Goal: Check status

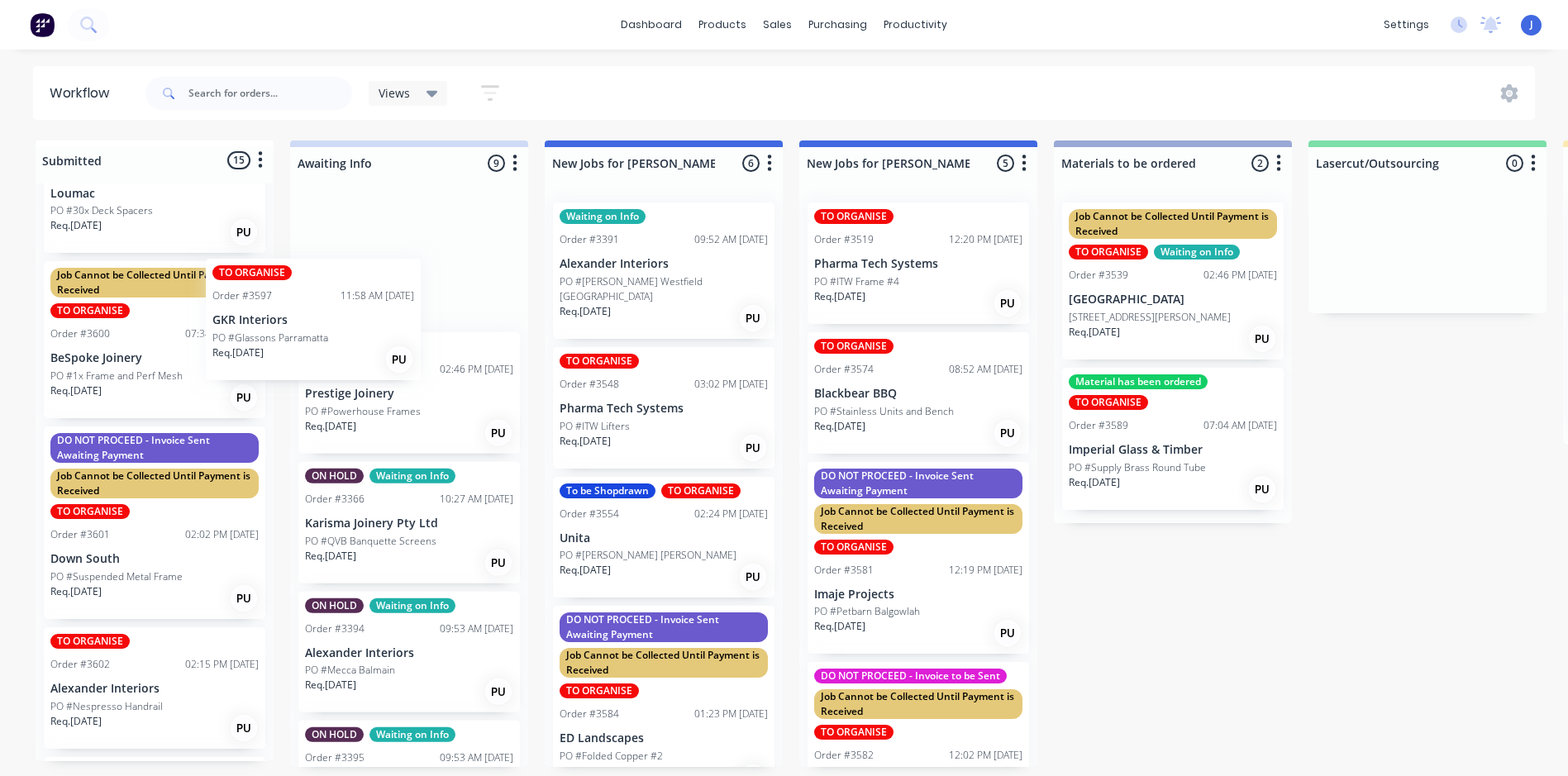
scroll to position [322, 0]
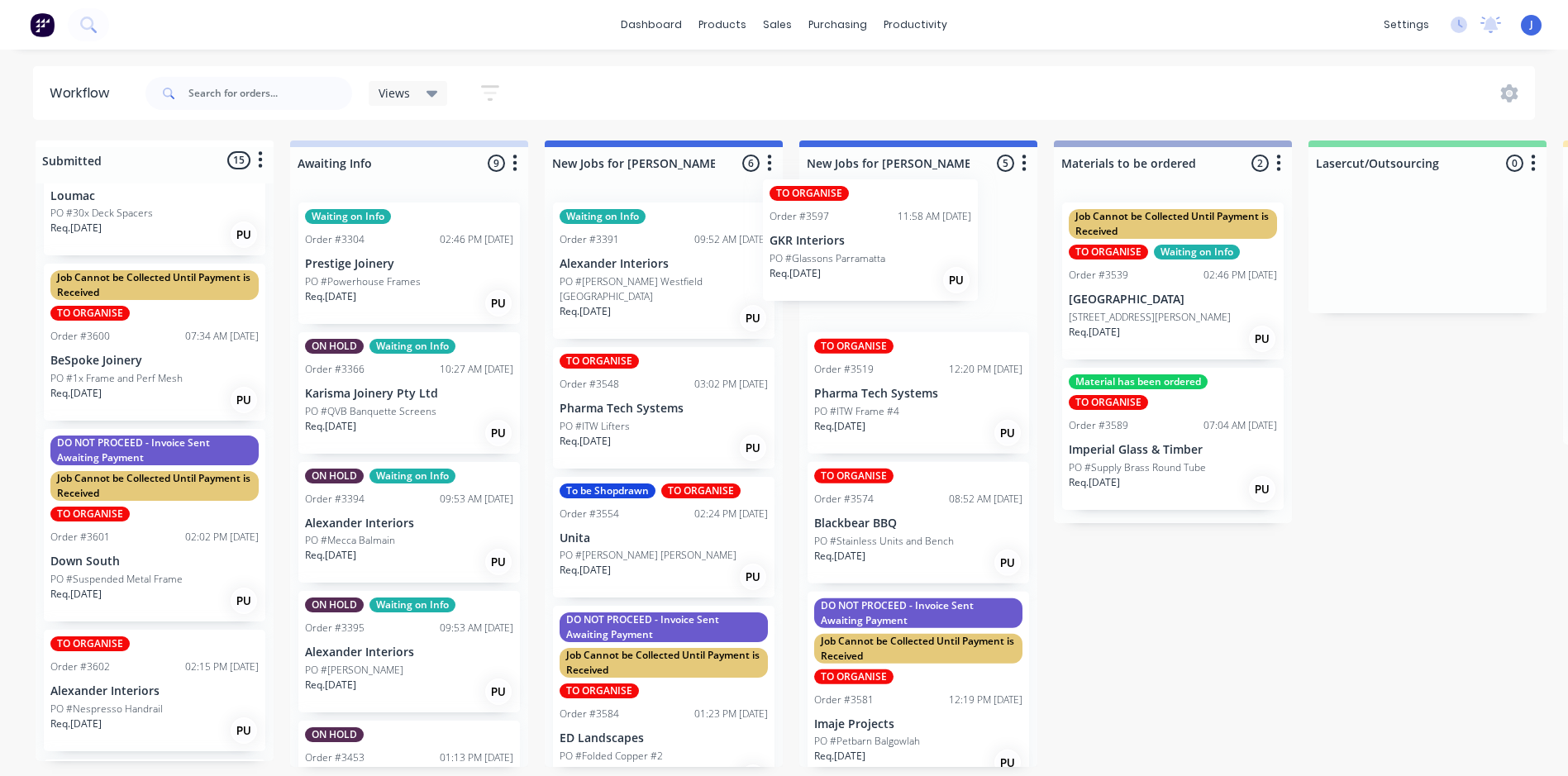
drag, startPoint x: 133, startPoint y: 342, endPoint x: 871, endPoint y: 264, distance: 742.1
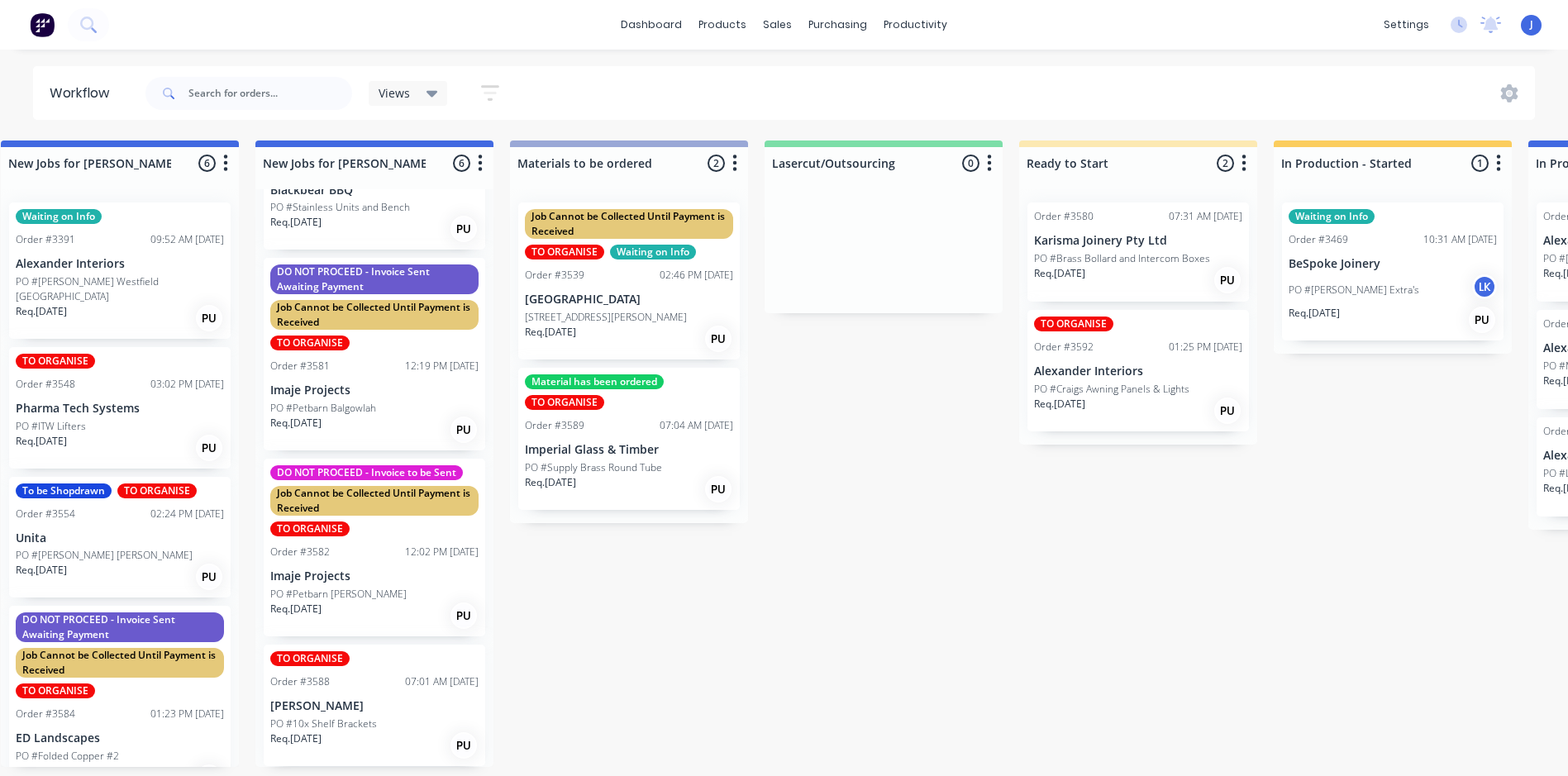
scroll to position [4, 550]
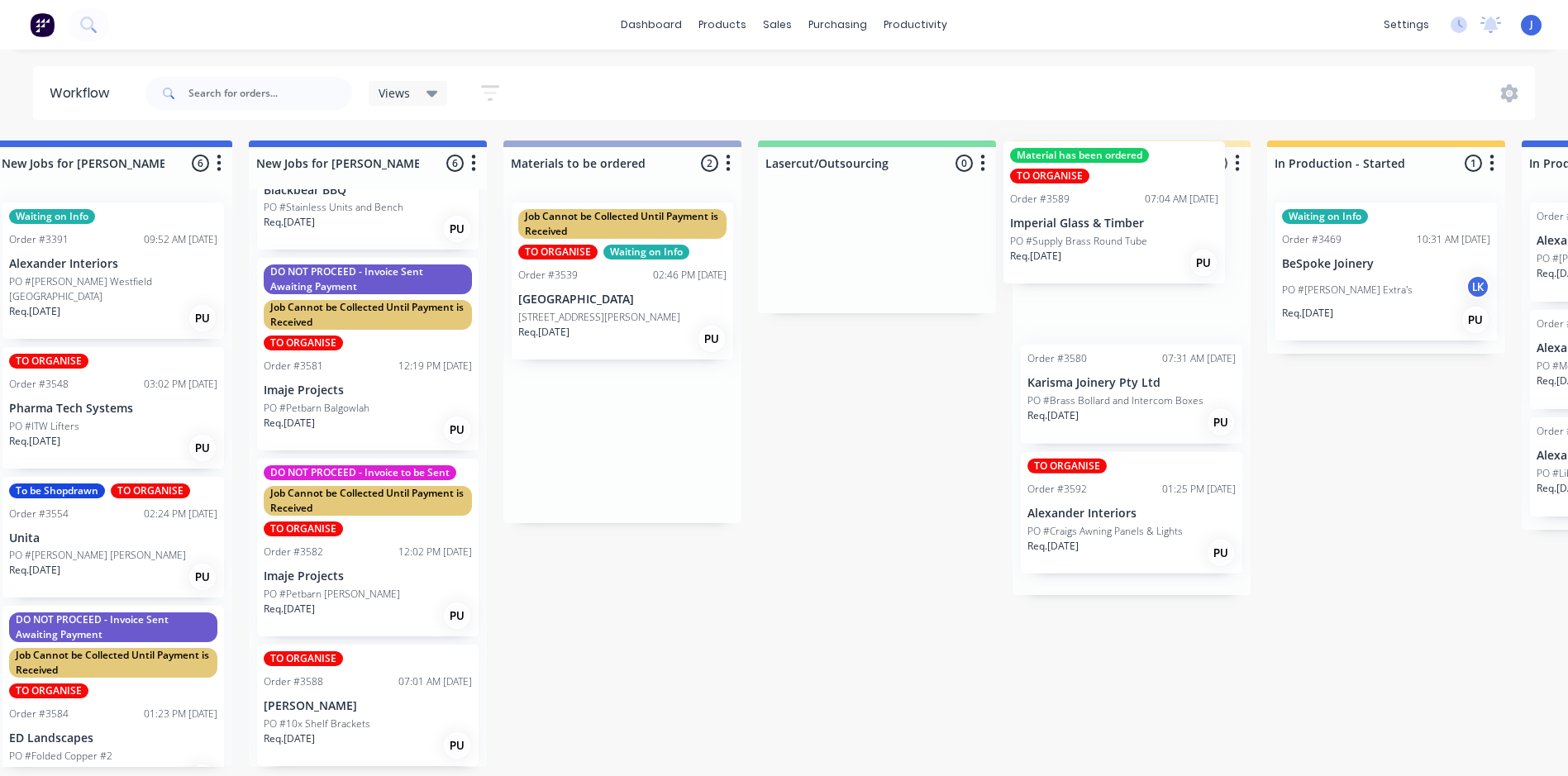
drag, startPoint x: 665, startPoint y: 449, endPoint x: 1111, endPoint y: 251, distance: 488.0
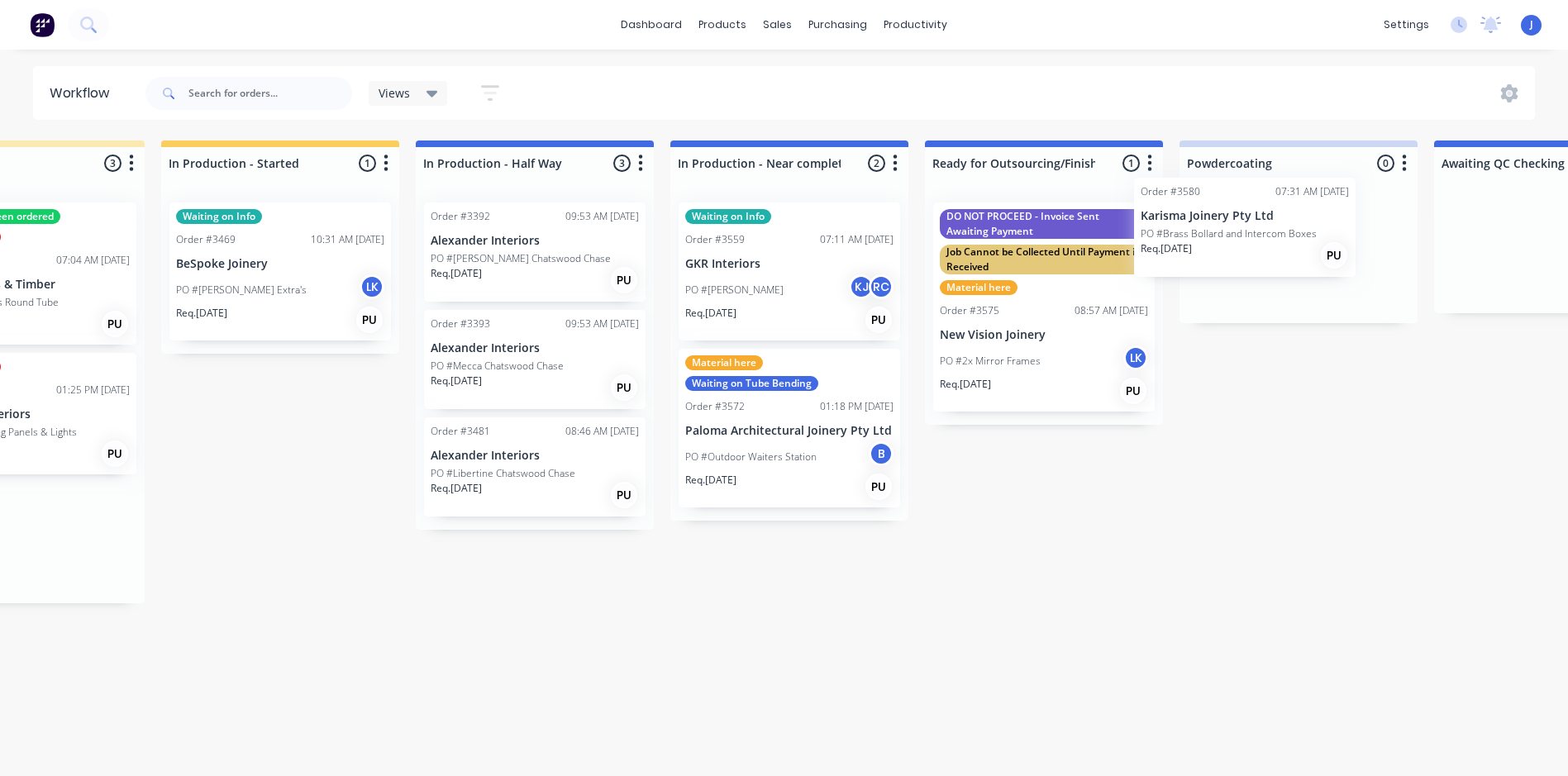
scroll to position [4, 1699]
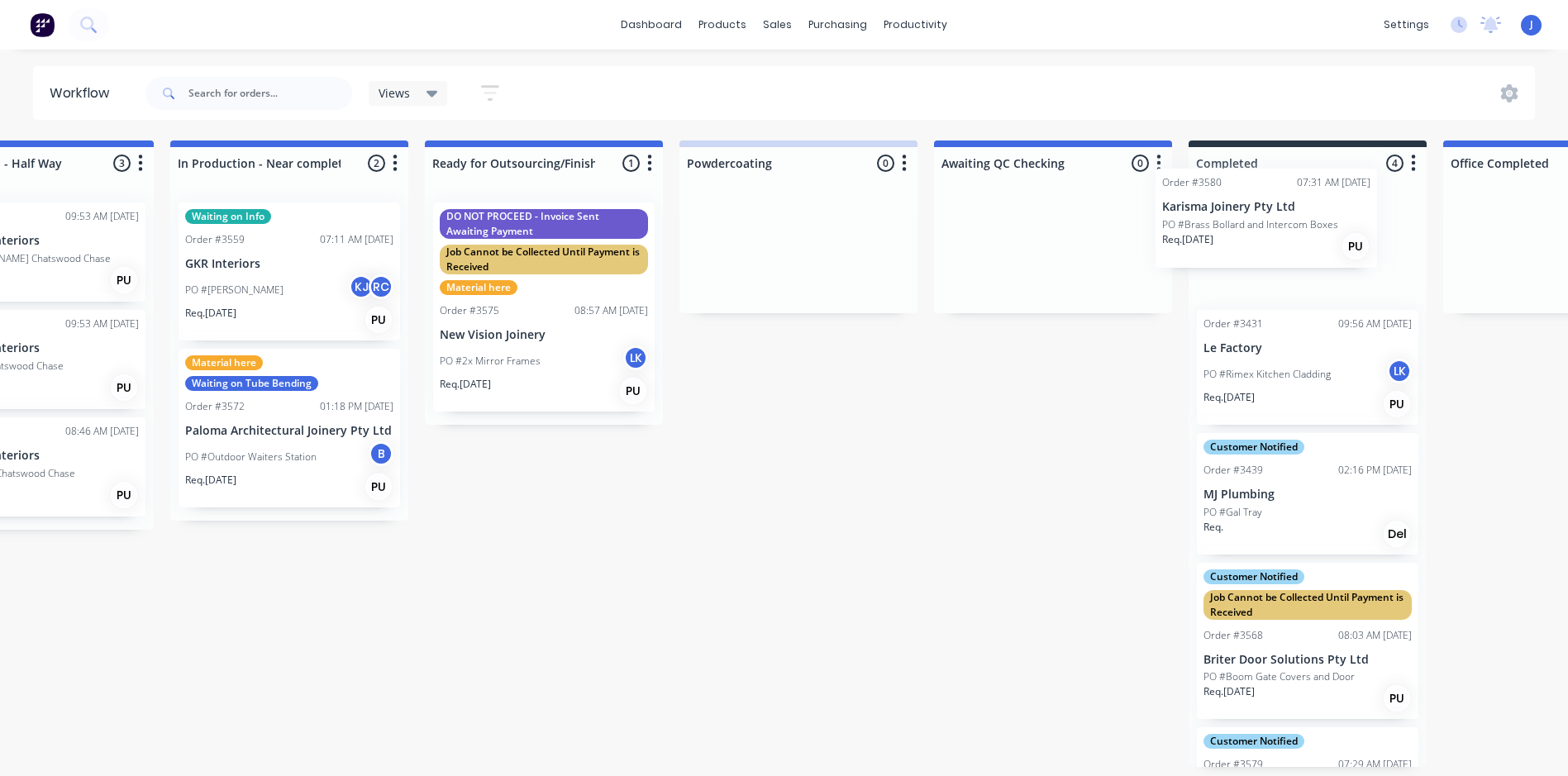
drag, startPoint x: 509, startPoint y: 423, endPoint x: 1314, endPoint y: 241, distance: 825.3
click at [1314, 241] on div "Submitted 14 Status colour #FFFFFF hex #FFFFFF Save Cancel Summaries Total orde…" at bounding box center [49, 453] width 4435 height 626
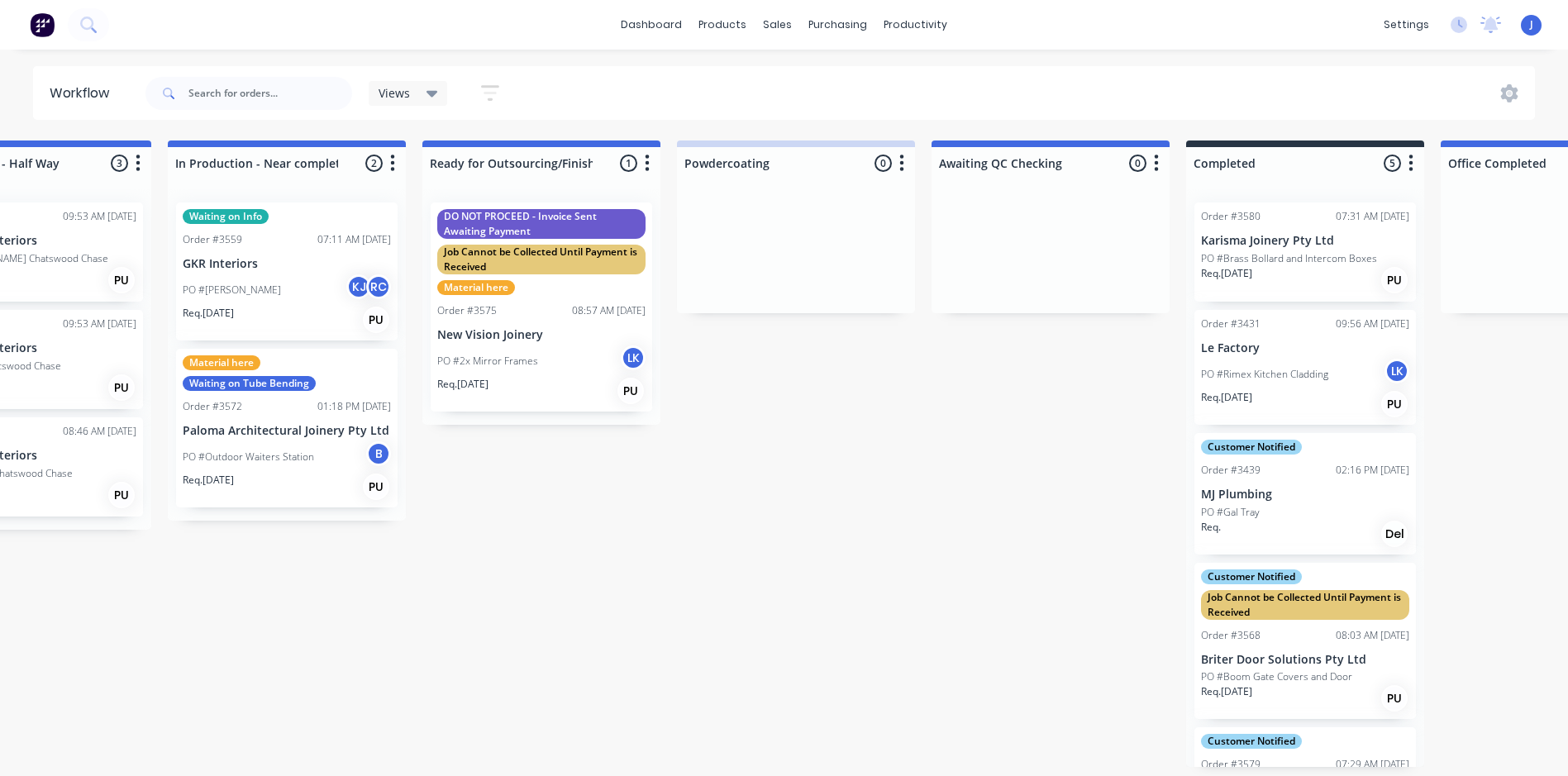
click at [1309, 242] on p "Karisma Joinery Pty Ltd" at bounding box center [1305, 240] width 208 height 14
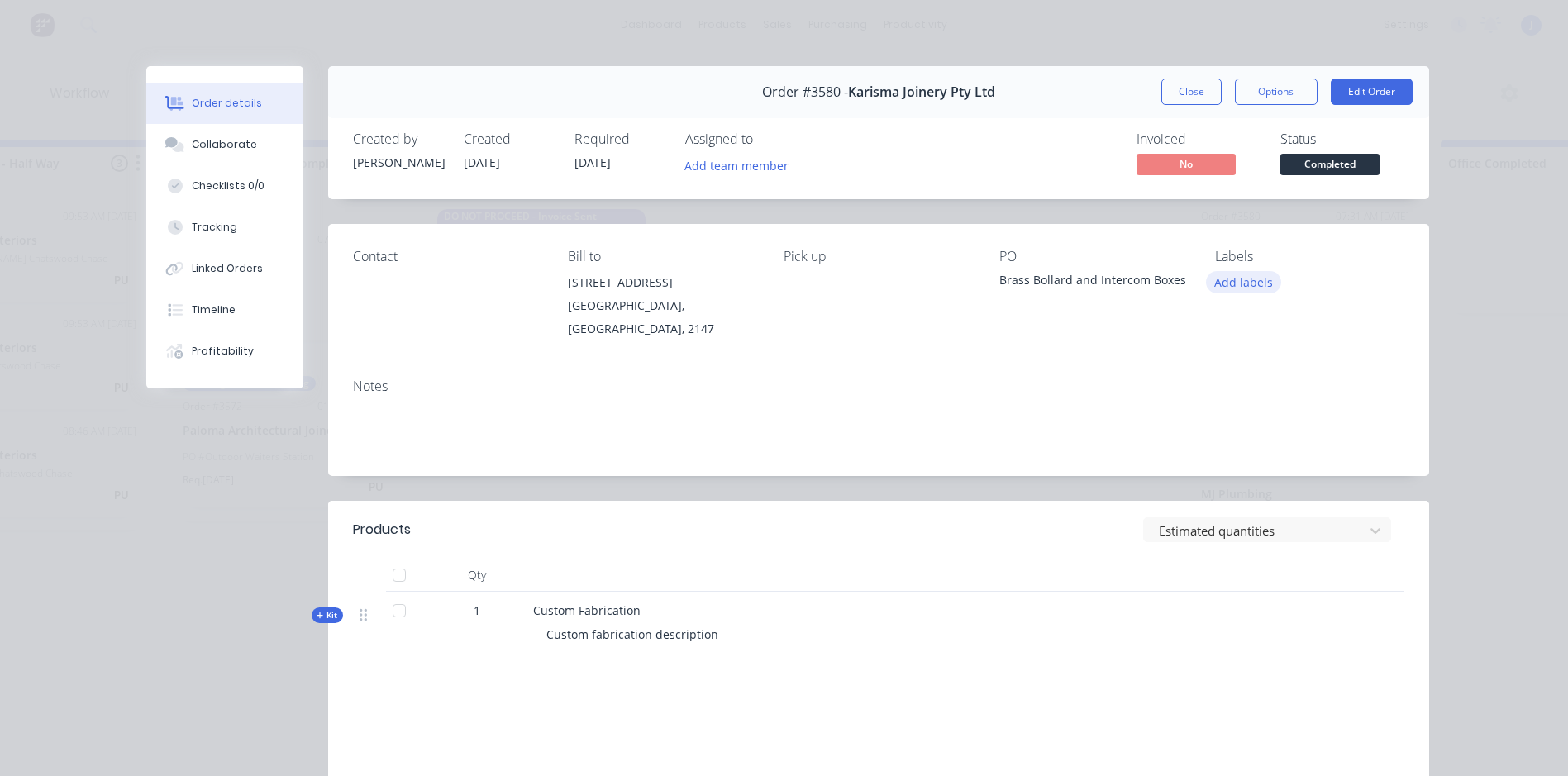
click at [1224, 281] on button "Add labels" at bounding box center [1244, 282] width 76 height 23
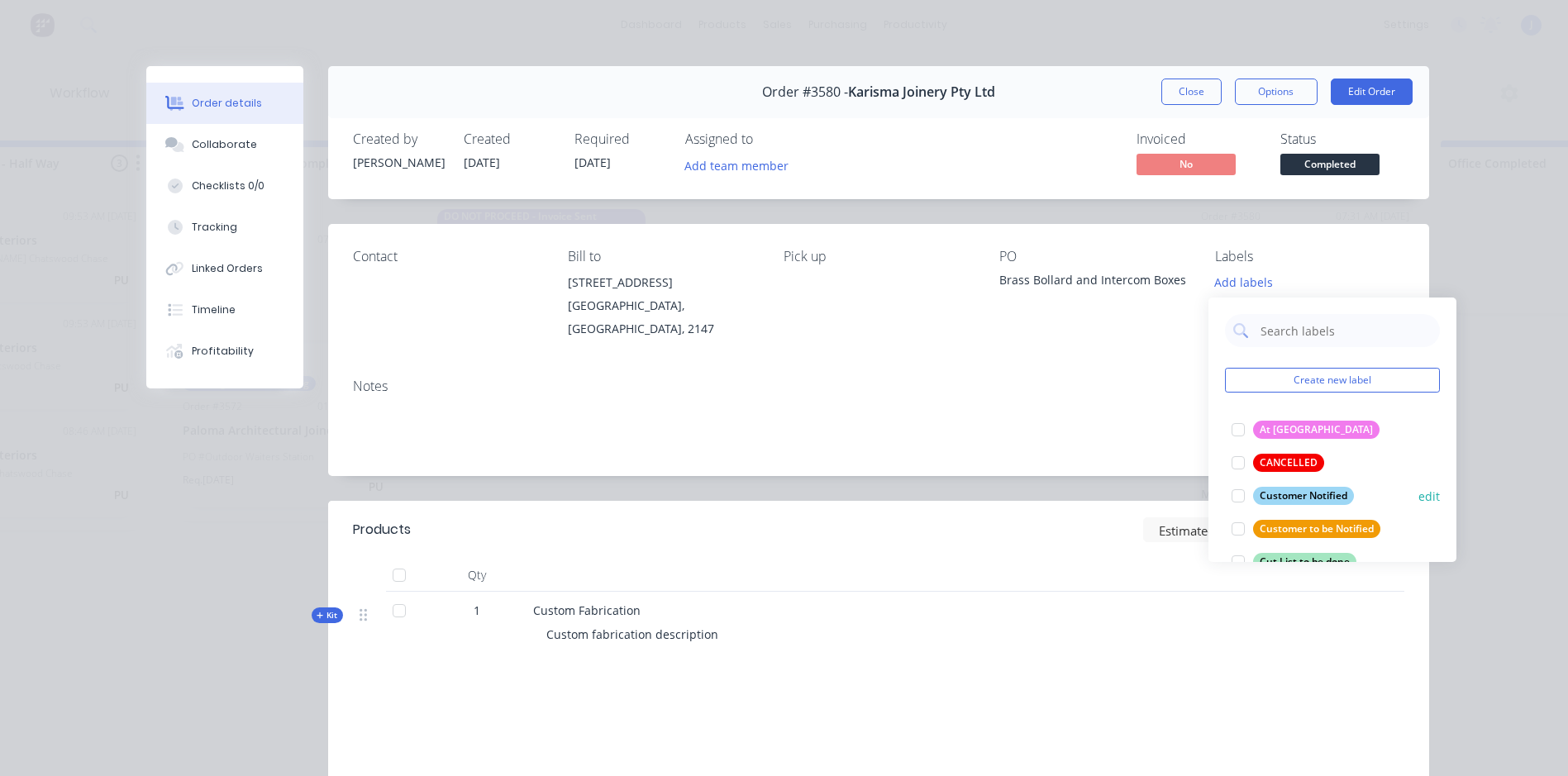
click at [1239, 491] on div at bounding box center [1237, 495] width 33 height 33
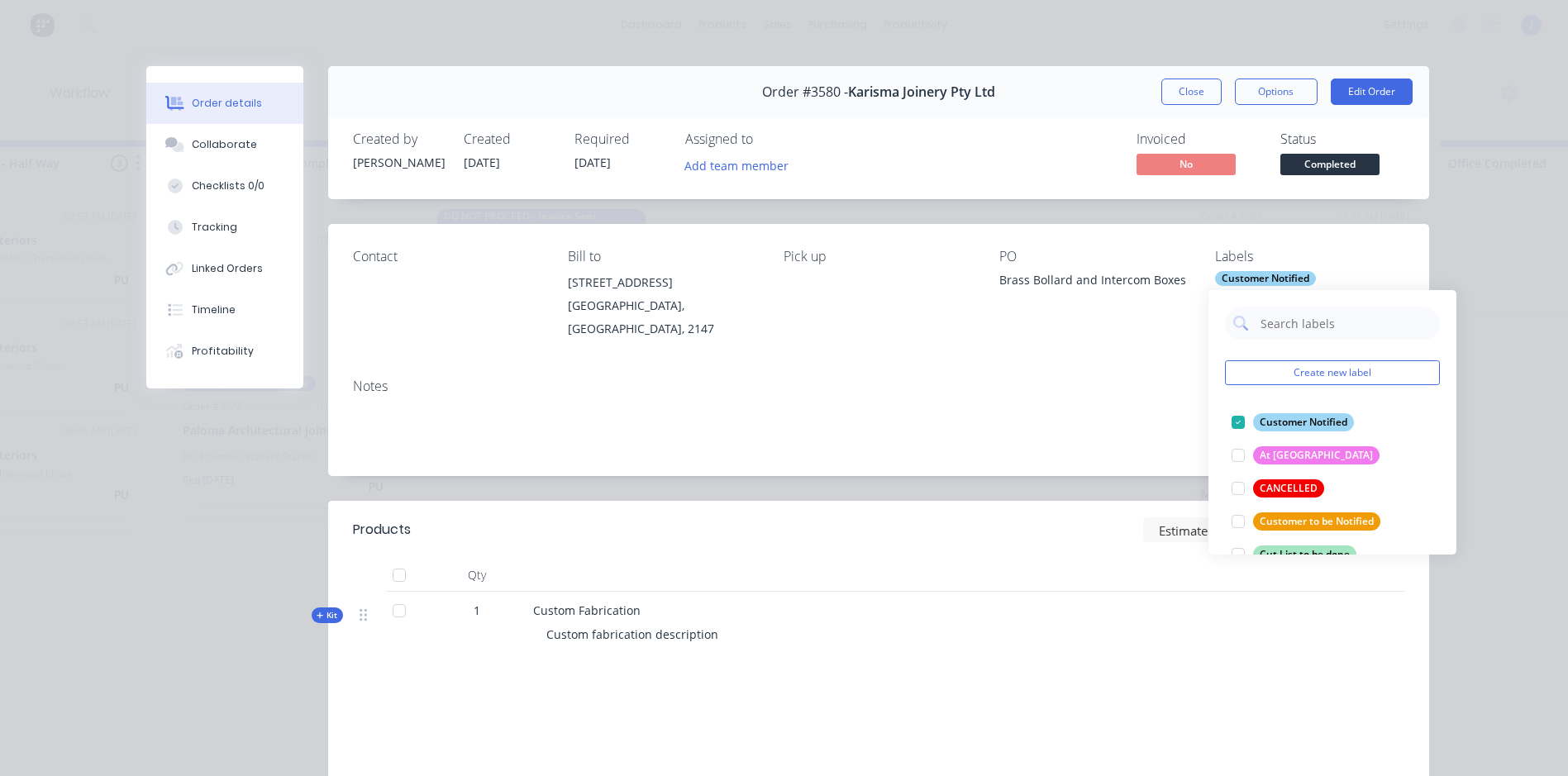
click at [1187, 76] on div "Order #3580 - Karisma Joinery Pty Ltd Close Options Edit Order" at bounding box center [879, 91] width 1101 height 52
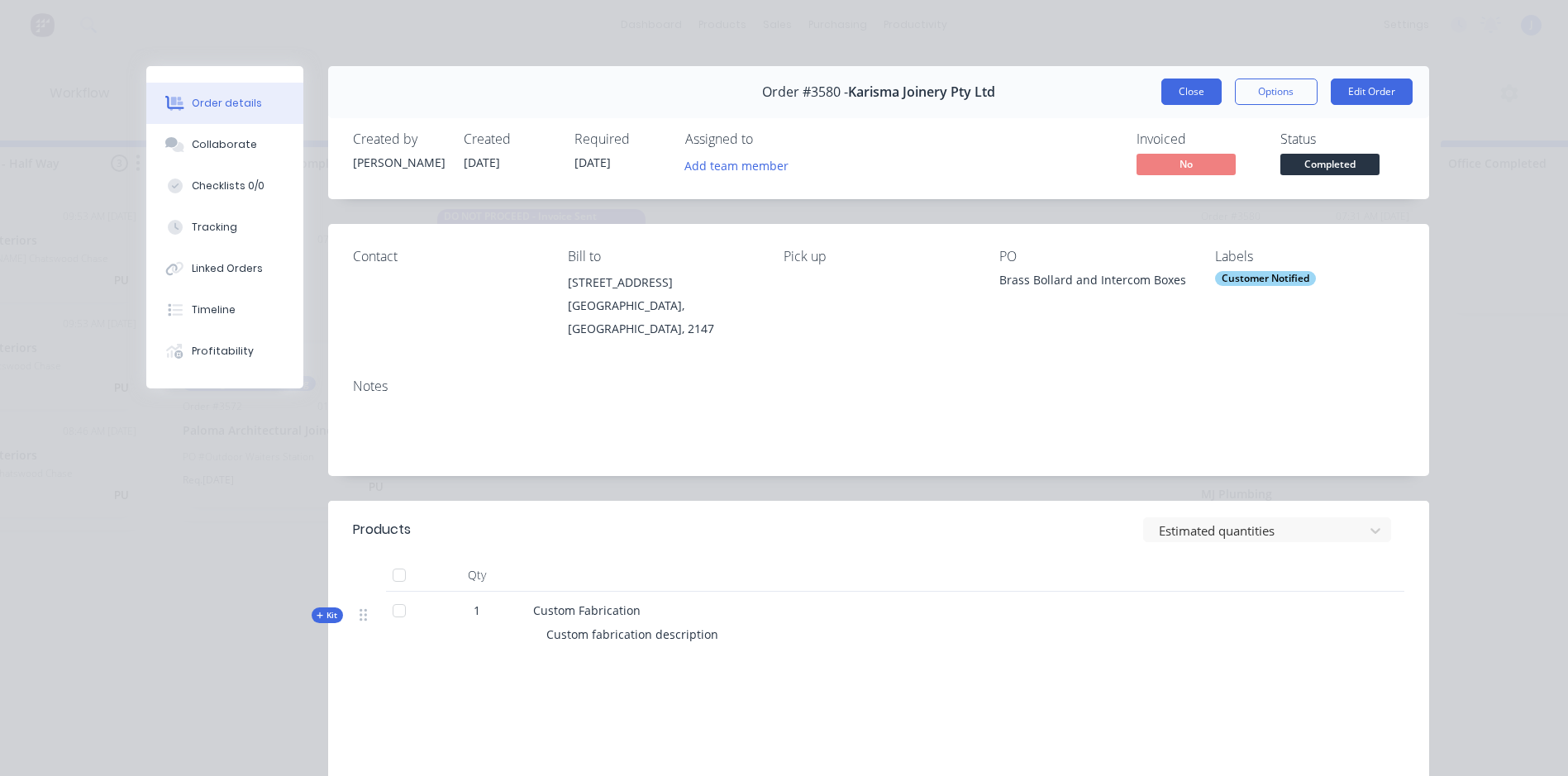
click at [1179, 94] on button "Close" at bounding box center [1191, 92] width 60 height 26
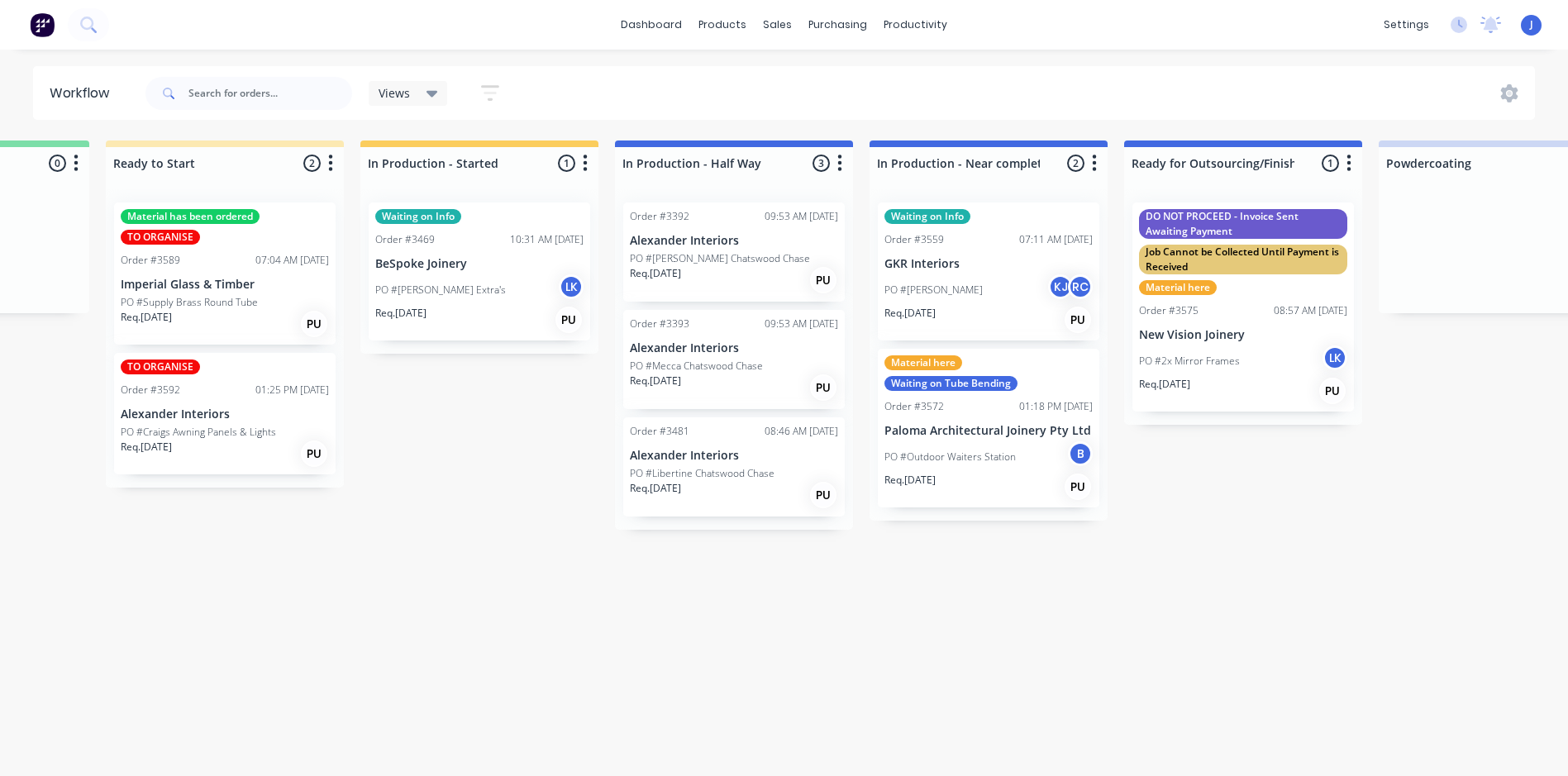
scroll to position [0, 1469]
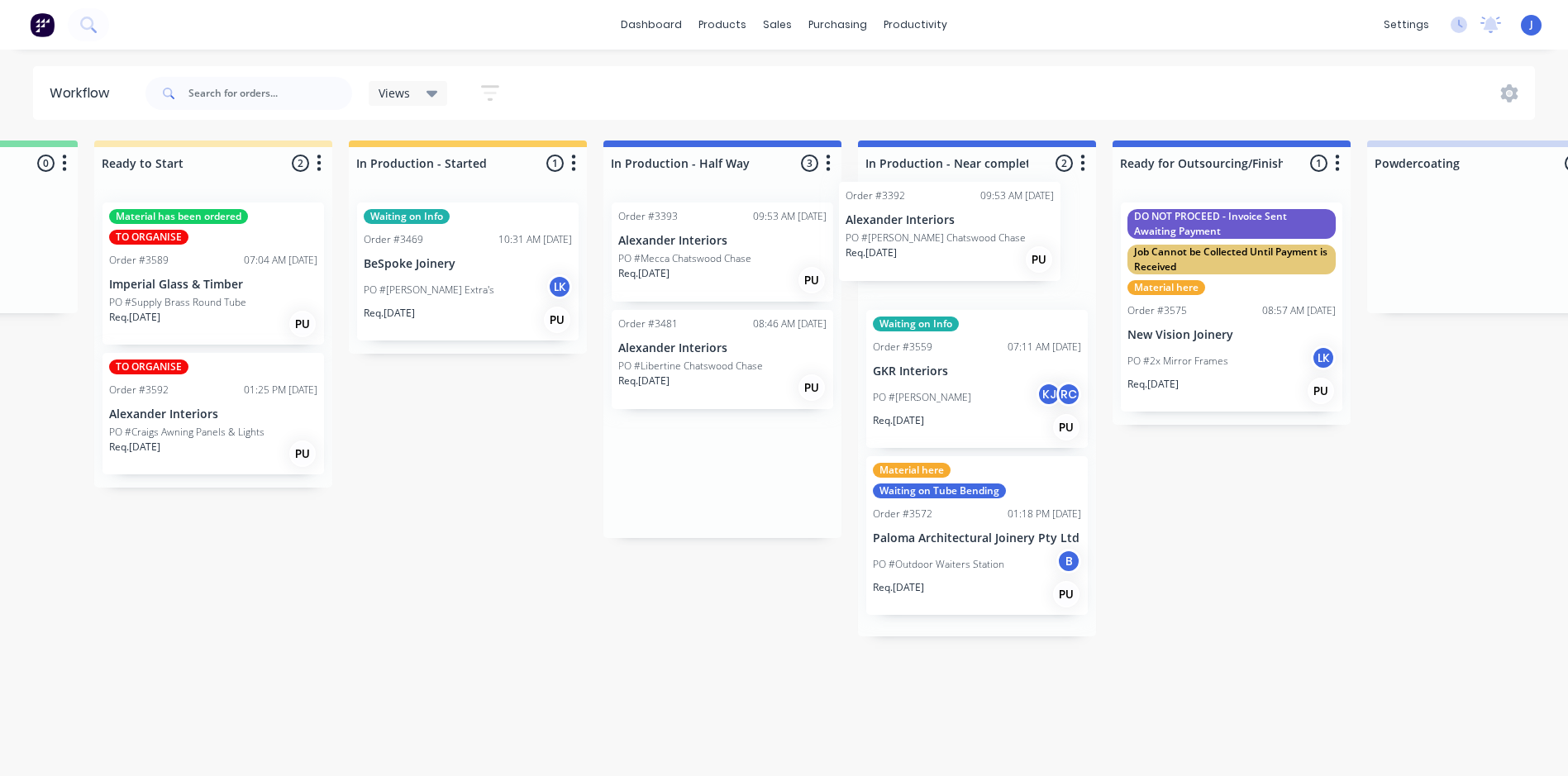
drag, startPoint x: 715, startPoint y: 257, endPoint x: 950, endPoint y: 234, distance: 236.1
click at [950, 234] on div "Submitted 14 Status colour #FFFFFF hex #FFFFFF Save Cancel Summaries Total orde…" at bounding box center [736, 453] width 4435 height 626
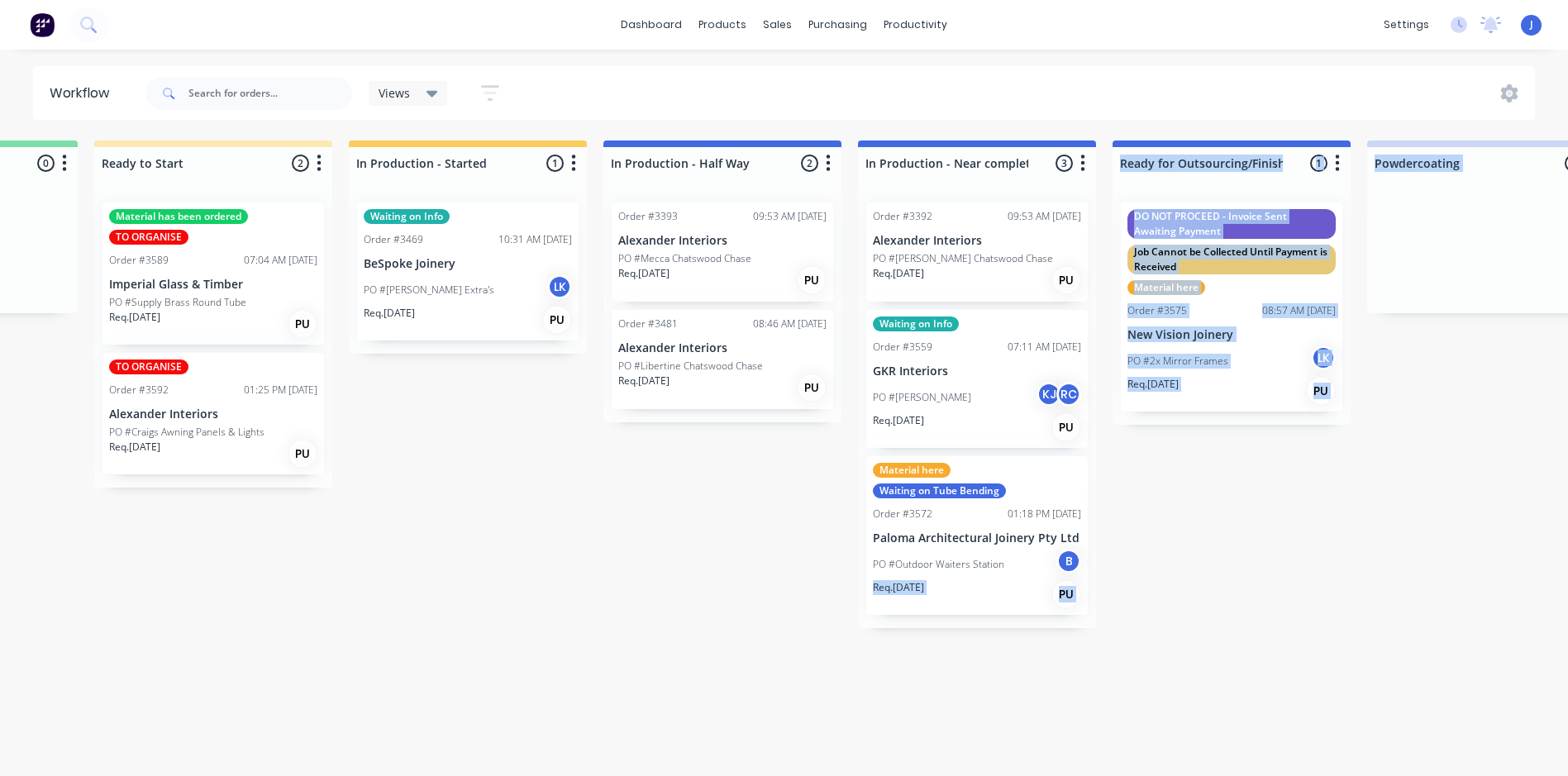
drag, startPoint x: 867, startPoint y: 775, endPoint x: 1076, endPoint y: 789, distance: 209.5
drag, startPoint x: 1076, startPoint y: 787, endPoint x: 1163, endPoint y: 622, distance: 186.5
click at [1163, 622] on div "Submitted 14 Status colour #FFFFFF hex #FFFFFF Save Cancel Summaries Total orde…" at bounding box center [736, 453] width 4435 height 626
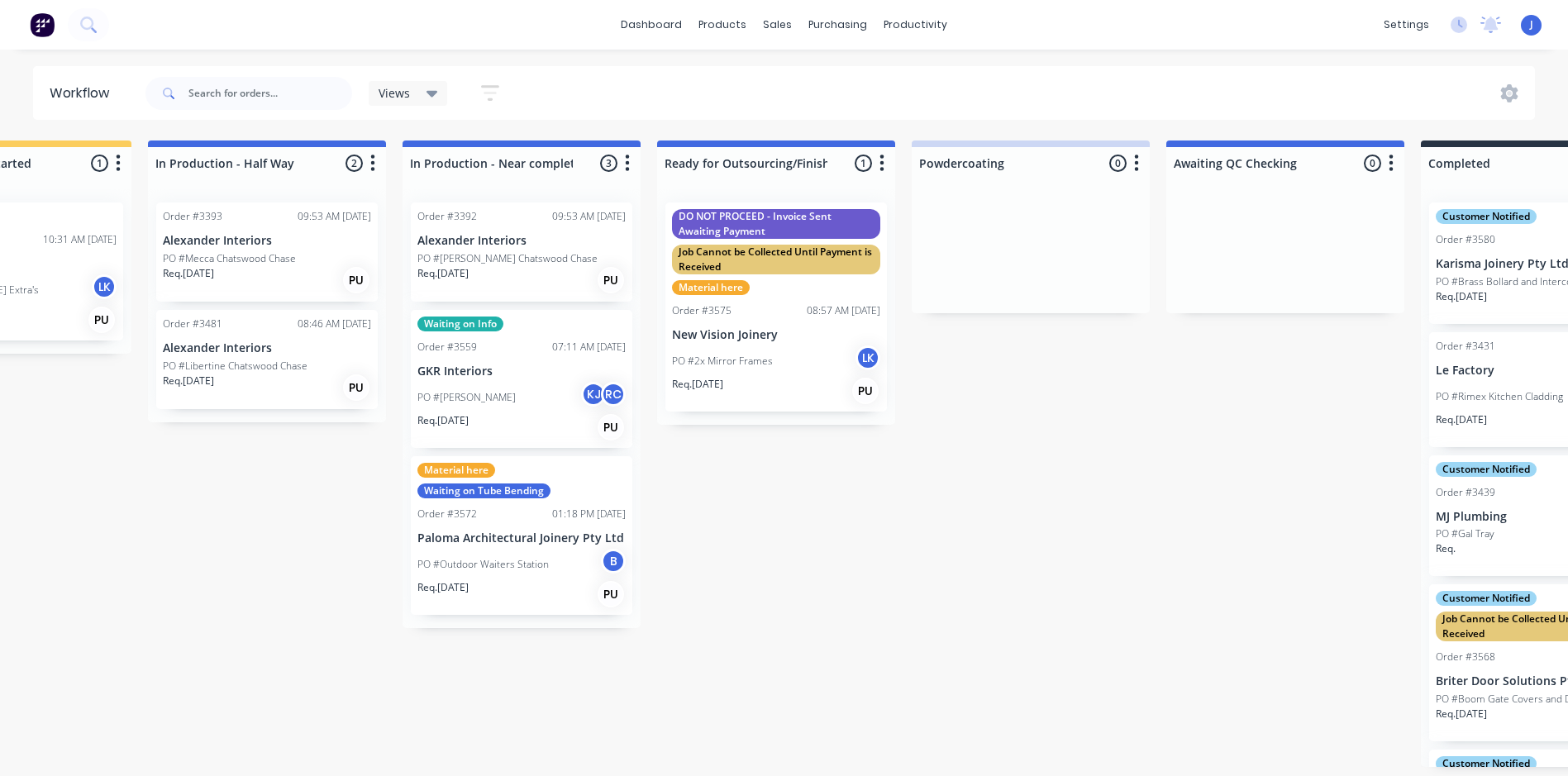
scroll to position [4, 2013]
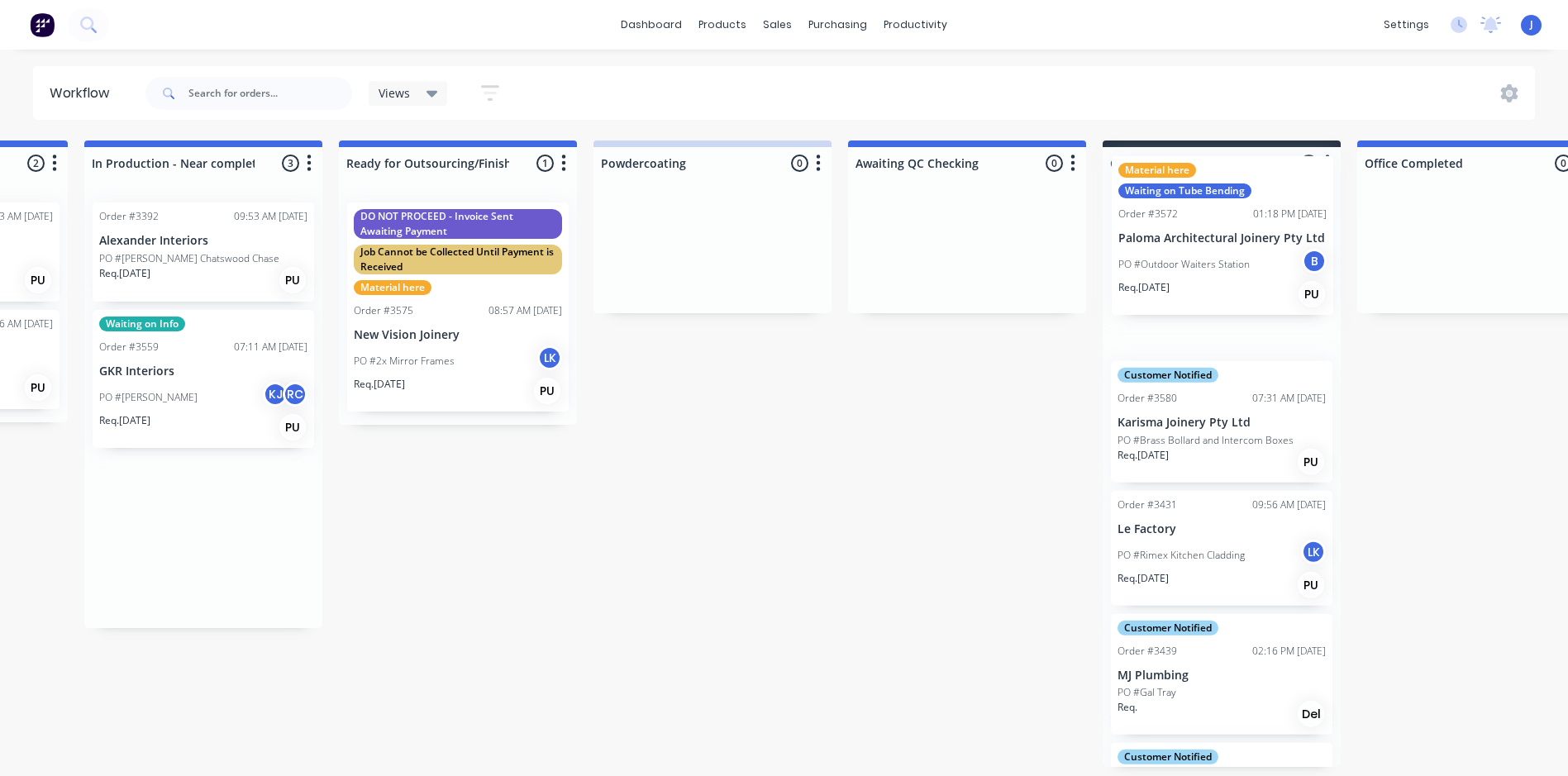
drag, startPoint x: 418, startPoint y: 580, endPoint x: 1190, endPoint y: 280, distance: 828.2
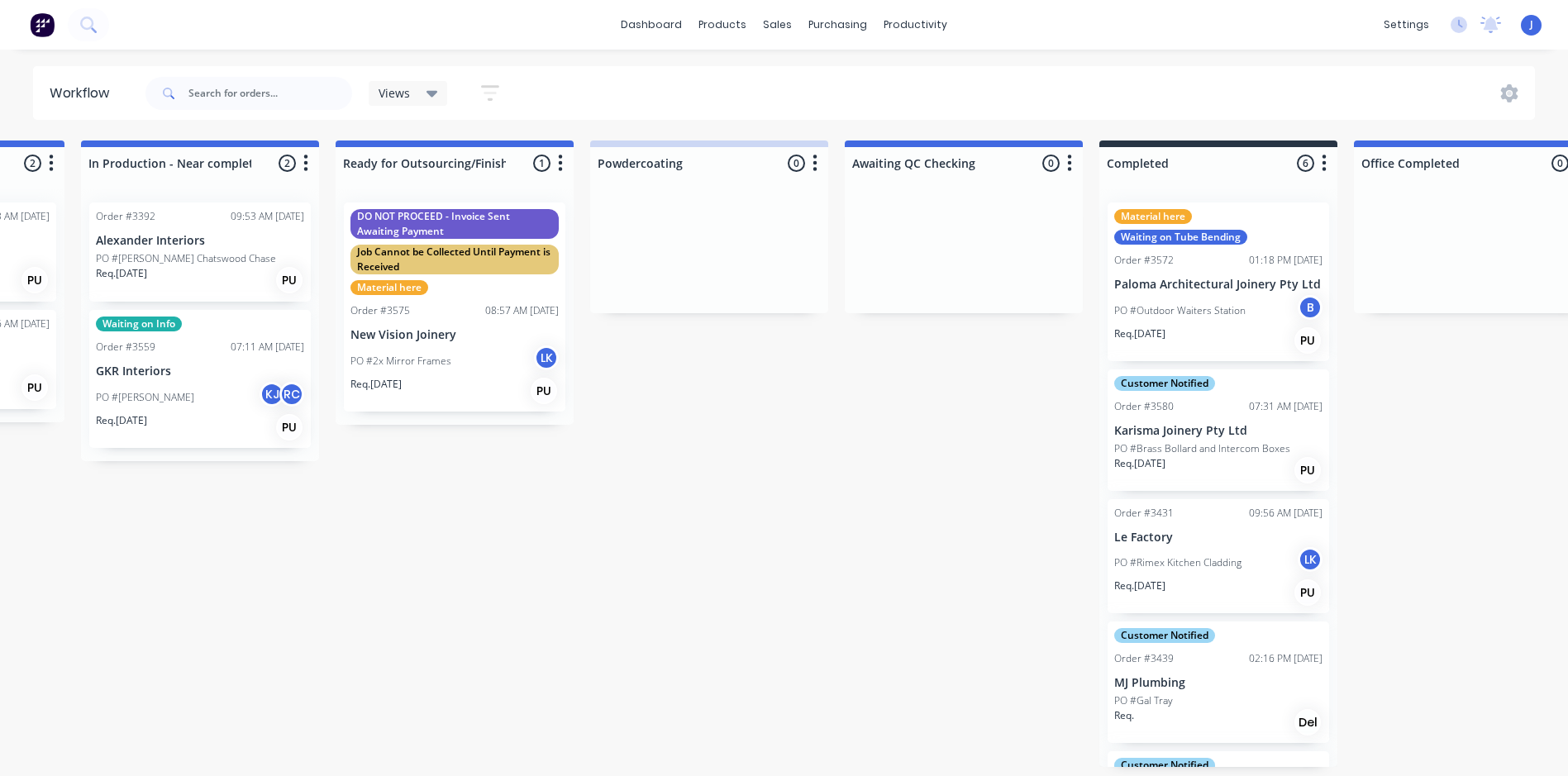
click at [1186, 278] on p "Paloma Architectural Joinery Pty Ltd" at bounding box center [1219, 284] width 208 height 14
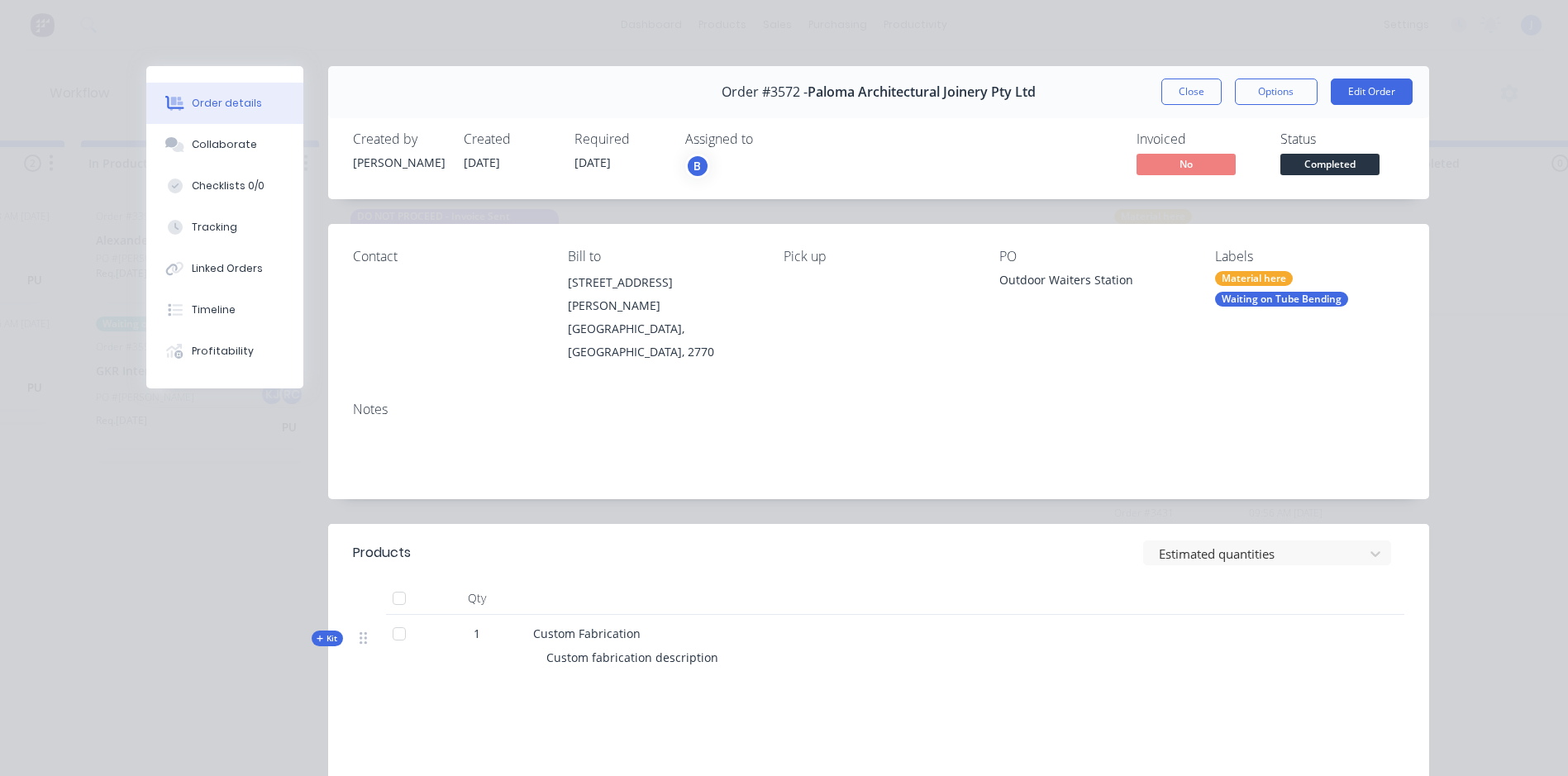
click at [1283, 292] on div "Waiting on Tube Bending" at bounding box center [1282, 299] width 133 height 15
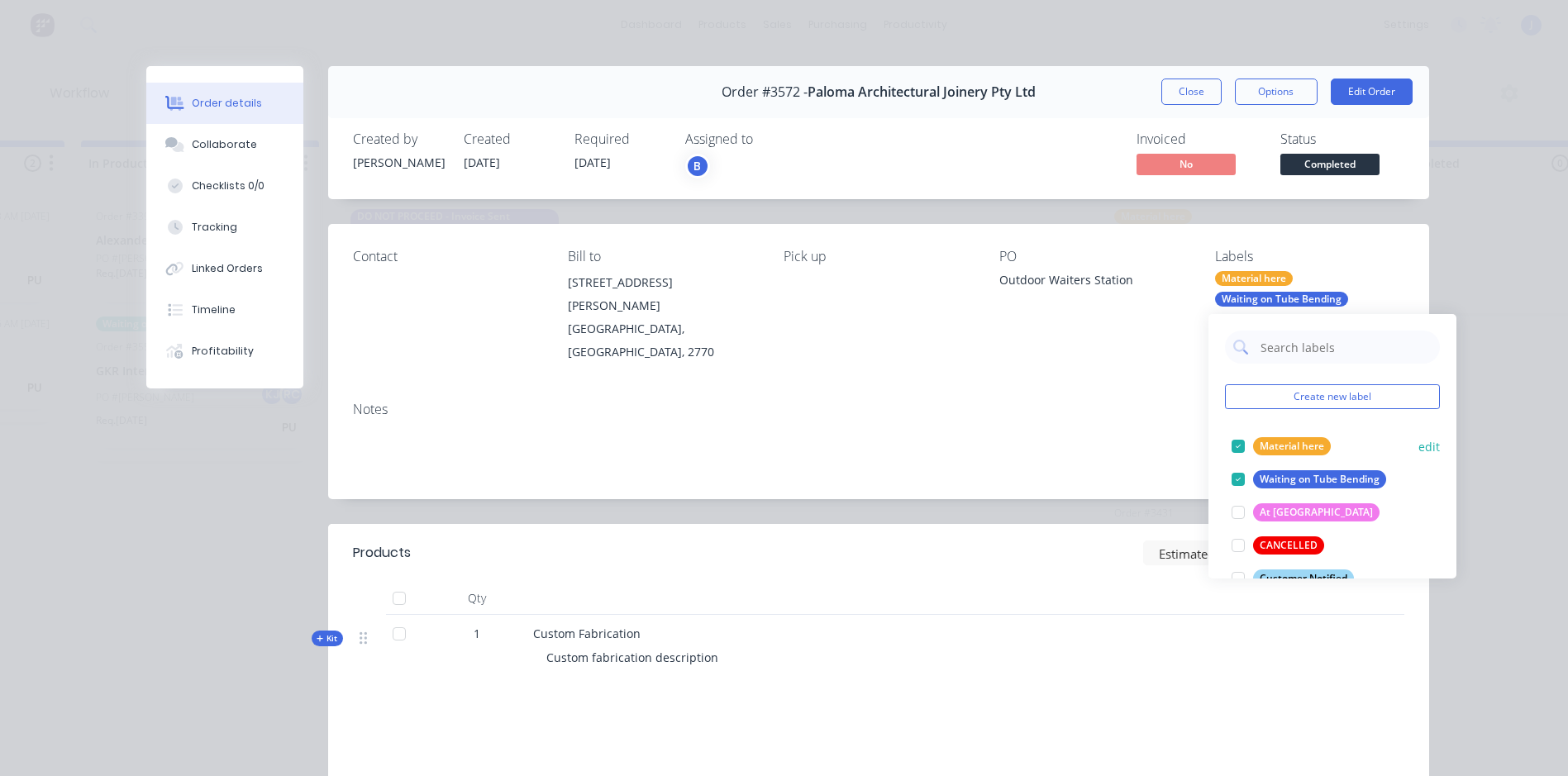
click at [1238, 436] on div at bounding box center [1237, 446] width 33 height 33
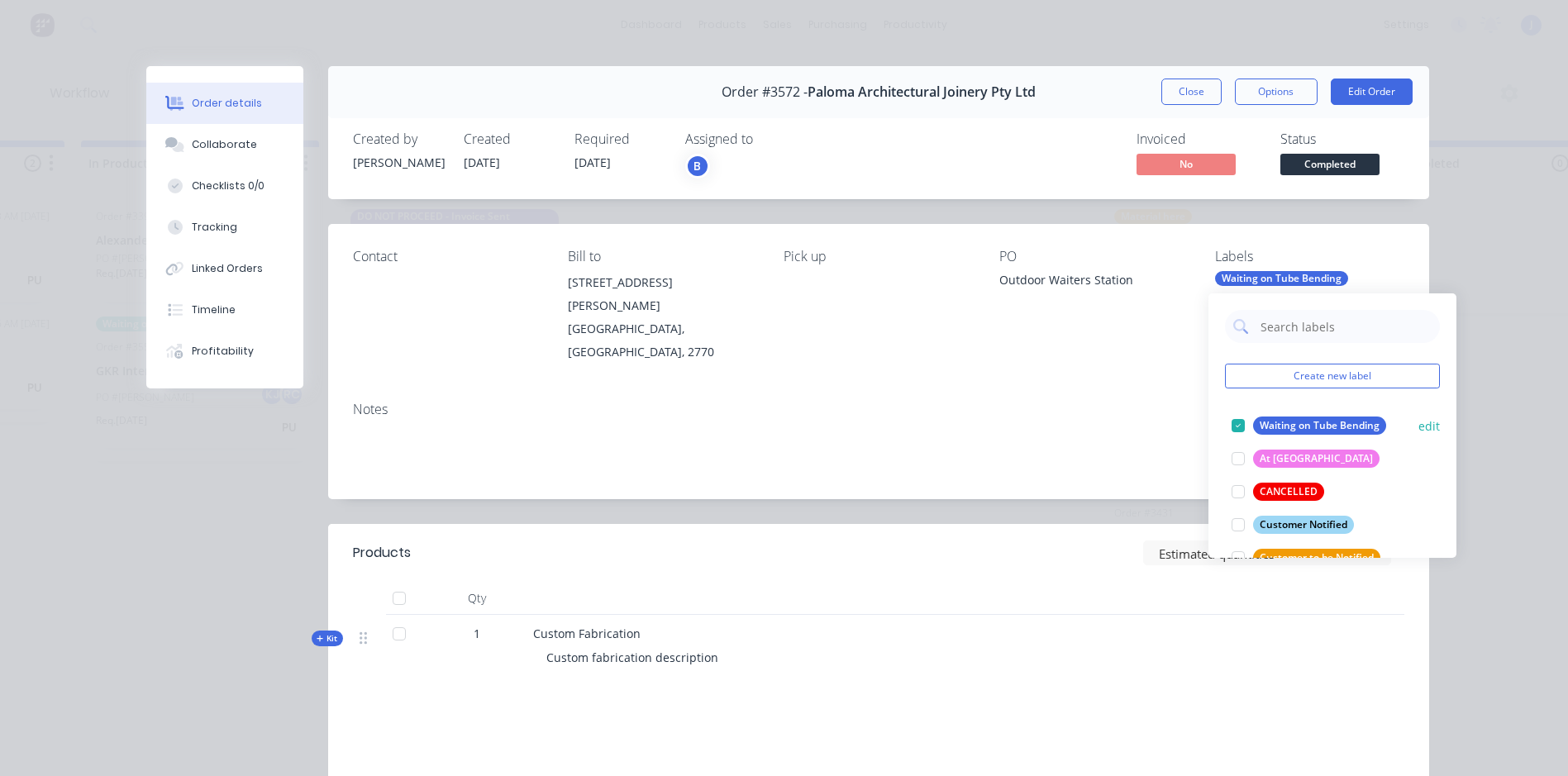
click at [1236, 417] on div at bounding box center [1237, 425] width 33 height 33
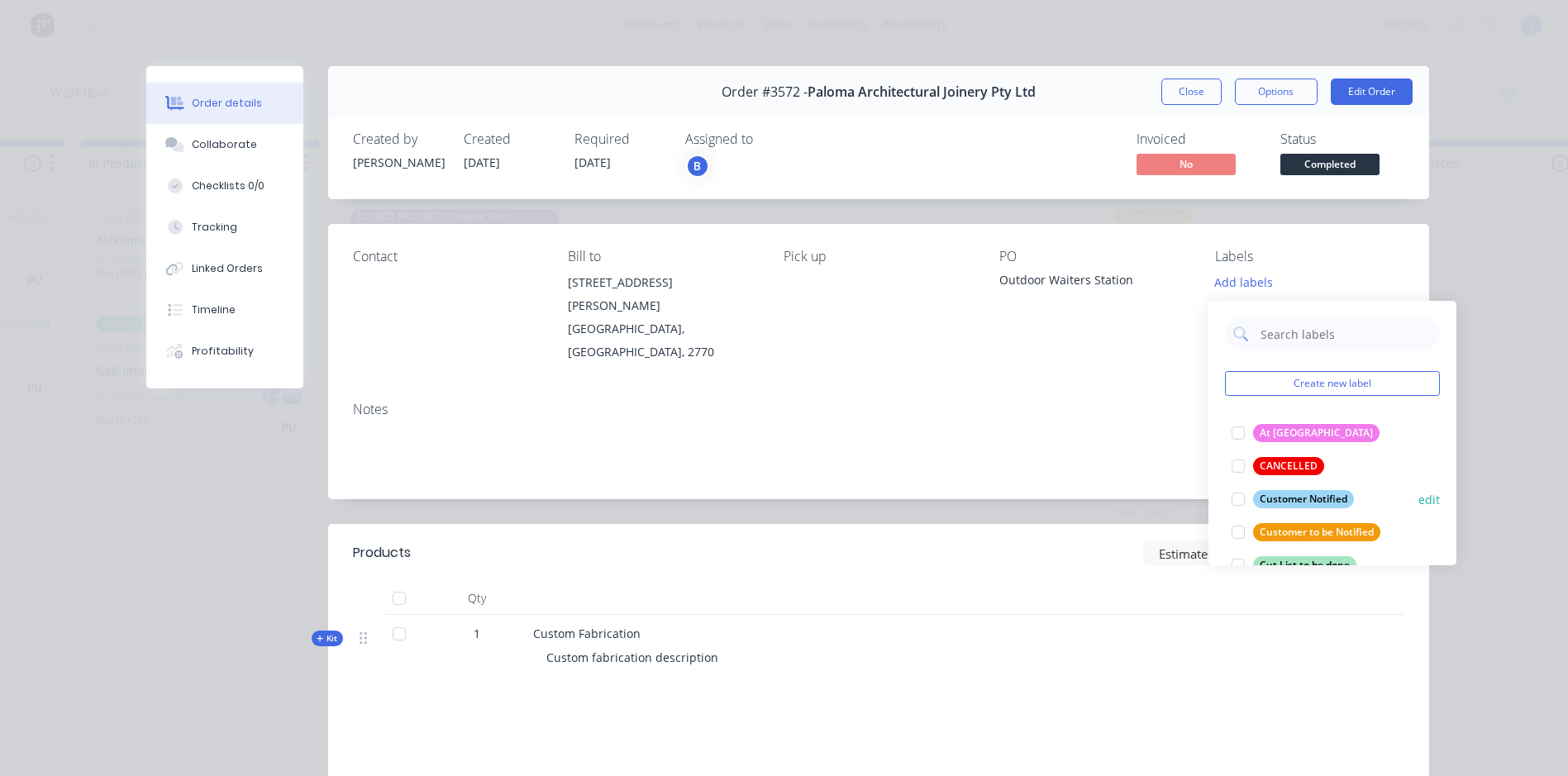
click at [1234, 493] on div at bounding box center [1237, 498] width 33 height 33
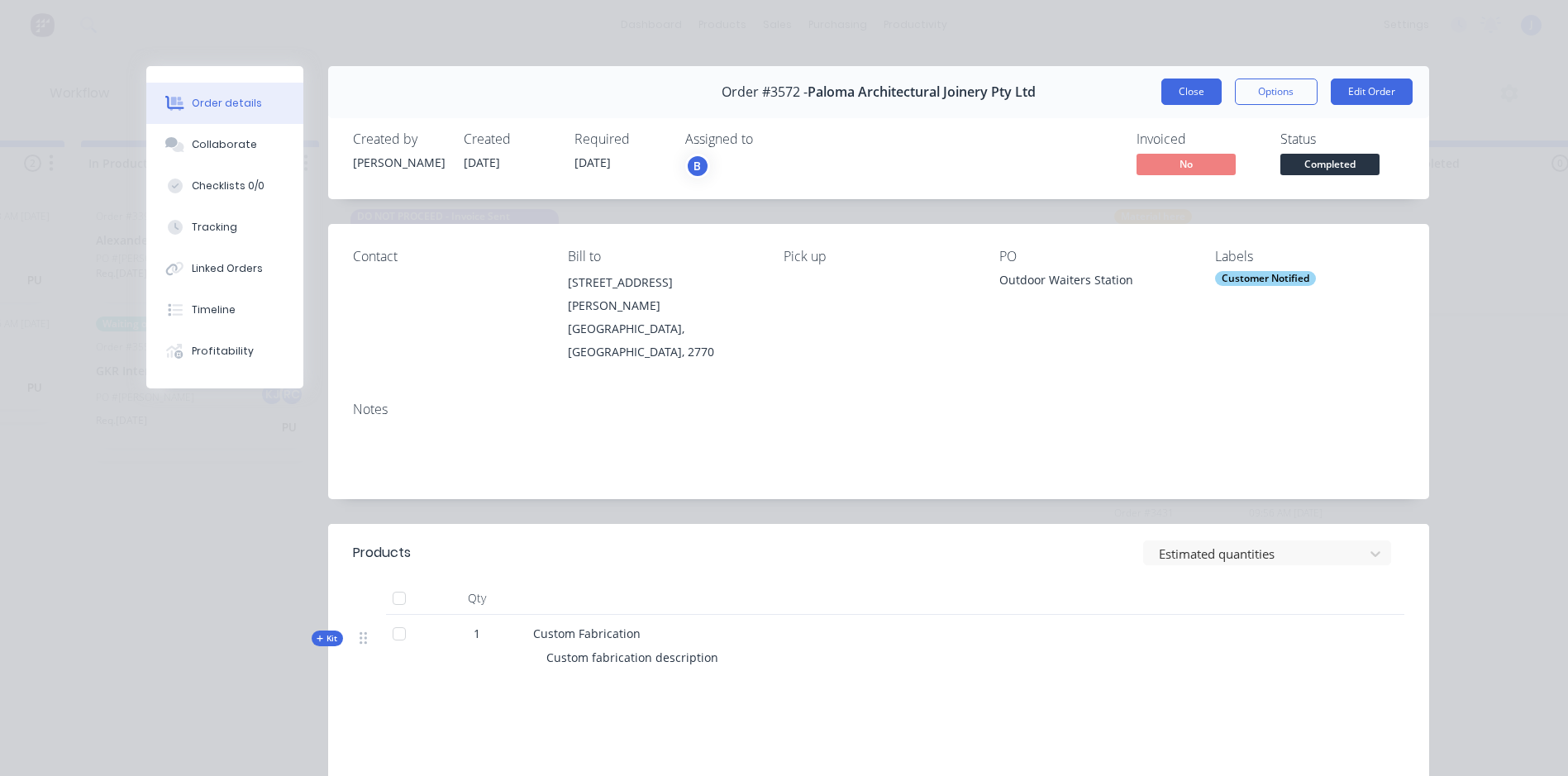
click at [1176, 96] on button "Close" at bounding box center [1191, 92] width 60 height 26
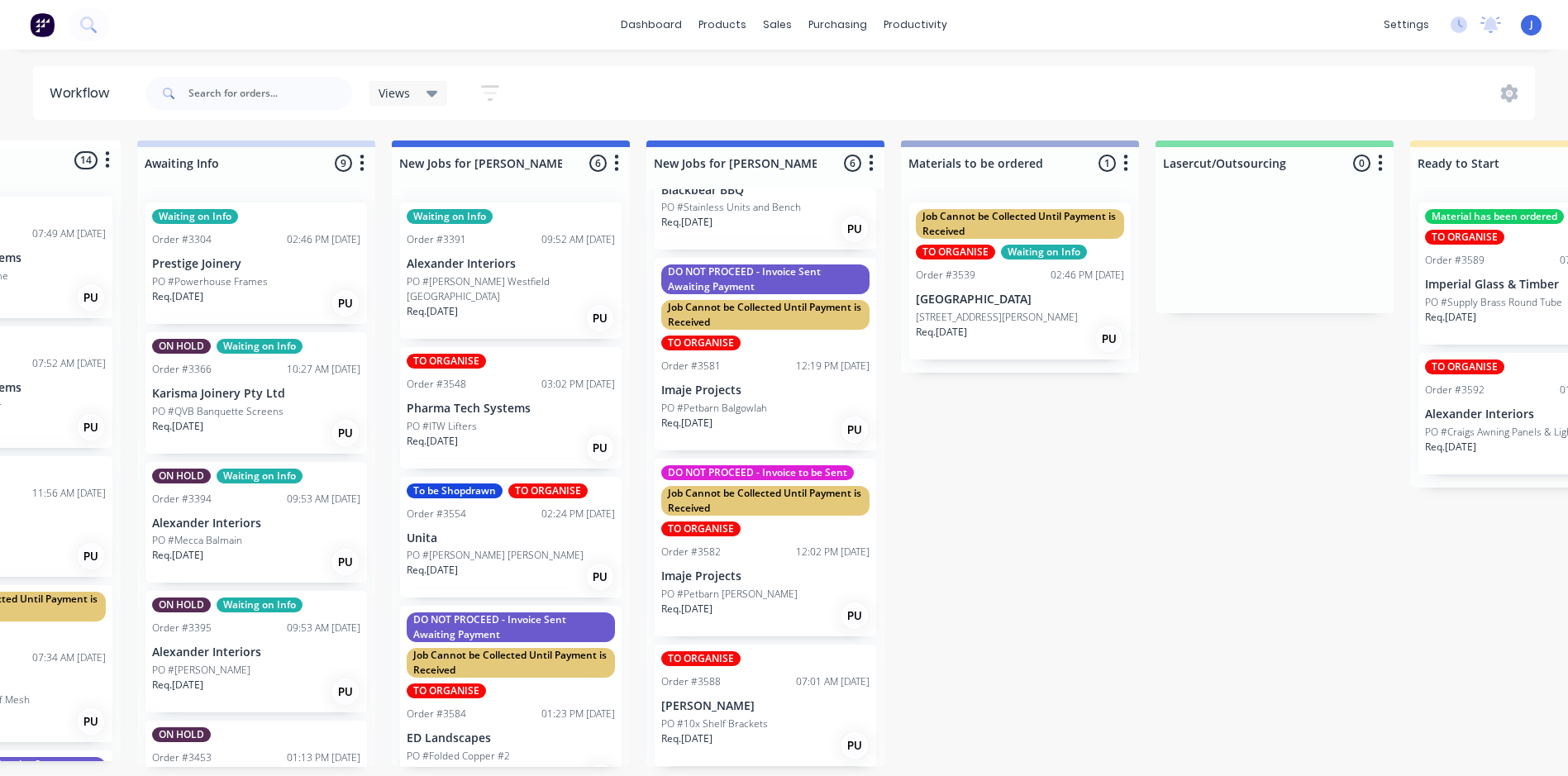
scroll to position [4, 131]
